Goal: Transaction & Acquisition: Purchase product/service

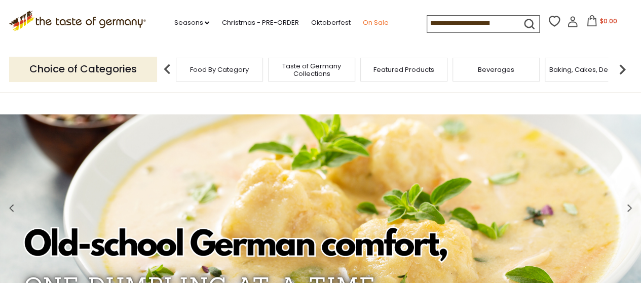
click at [367, 22] on link "On Sale" at bounding box center [375, 22] width 26 height 11
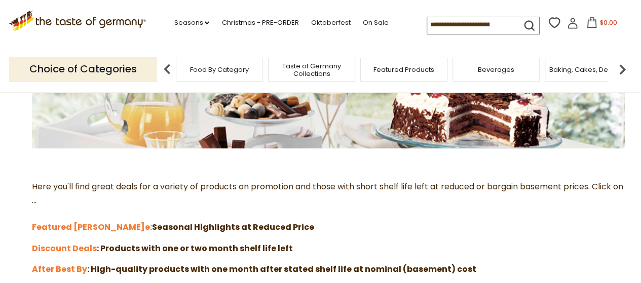
scroll to position [253, 0]
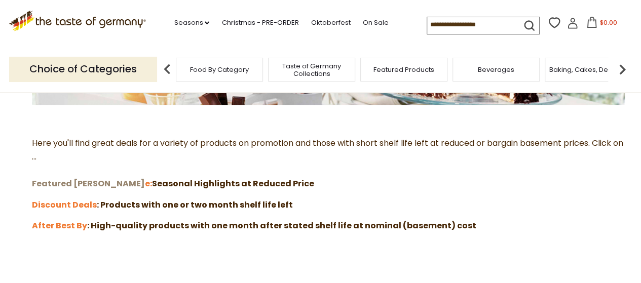
click at [63, 181] on strong "Featured Sal" at bounding box center [88, 184] width 113 height 12
click at [78, 203] on strong "Discount Deals" at bounding box center [64, 205] width 65 height 12
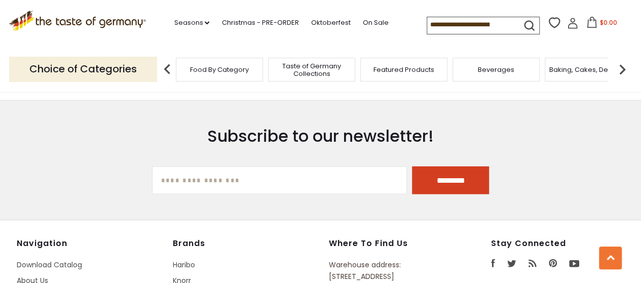
scroll to position [861, 0]
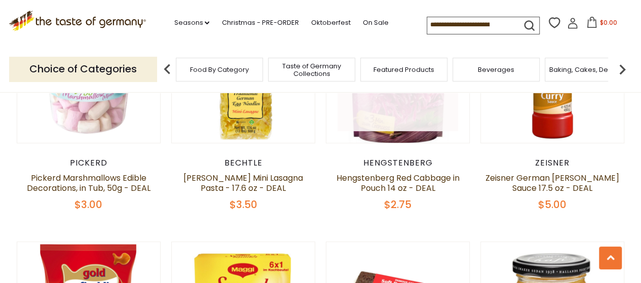
scroll to position [253, 0]
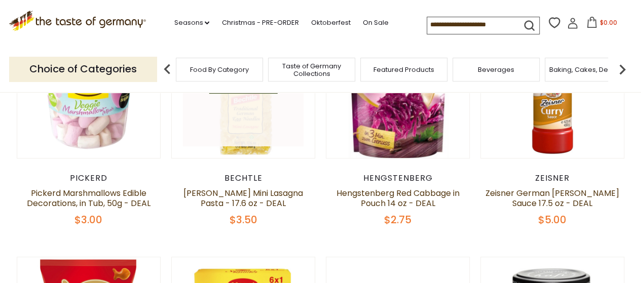
click at [249, 117] on link at bounding box center [243, 86] width 121 height 121
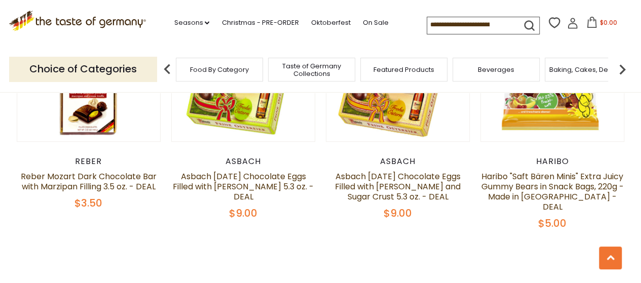
scroll to position [2417, 0]
